Goal: Transaction & Acquisition: Purchase product/service

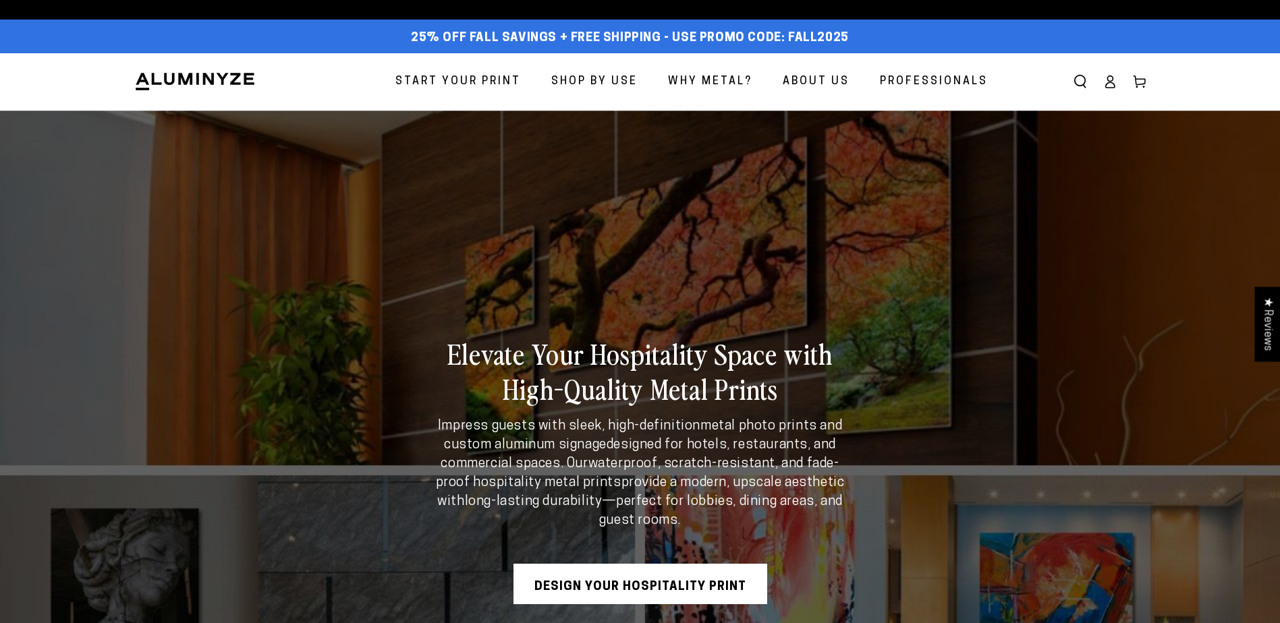
click at [500, 80] on span "Start Your Print" at bounding box center [458, 82] width 126 height 20
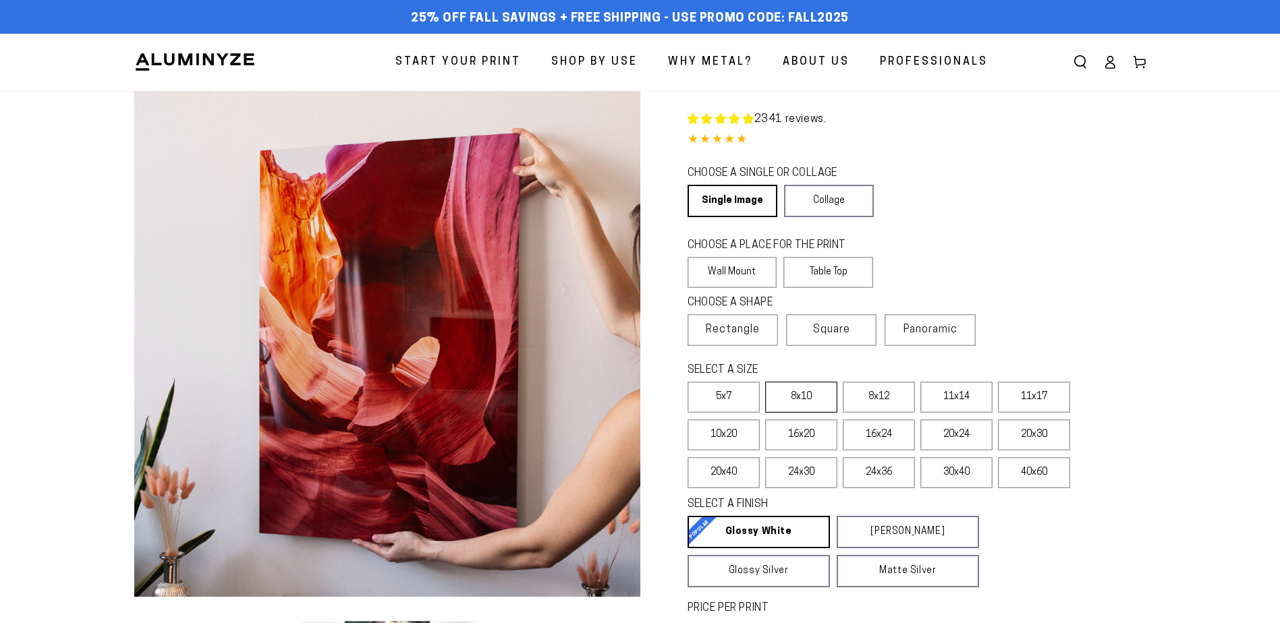
click at [806, 404] on label "8x10" at bounding box center [801, 397] width 72 height 31
select select "**********"
